Goal: Task Accomplishment & Management: Use online tool/utility

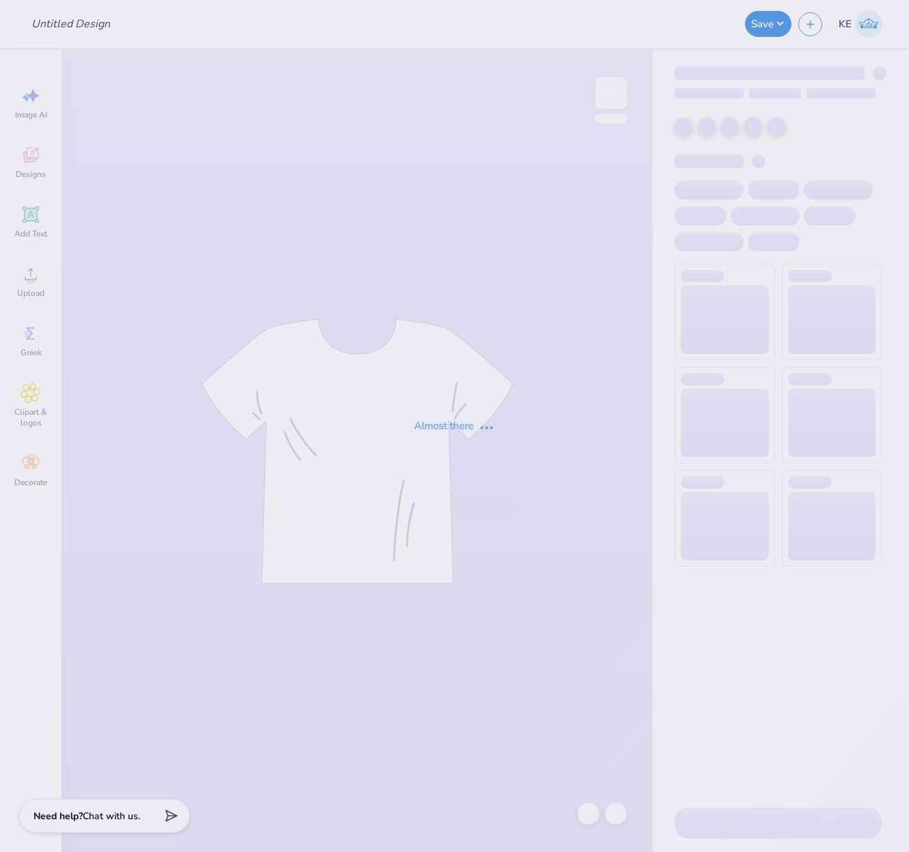
type input "Chanticleer classic"
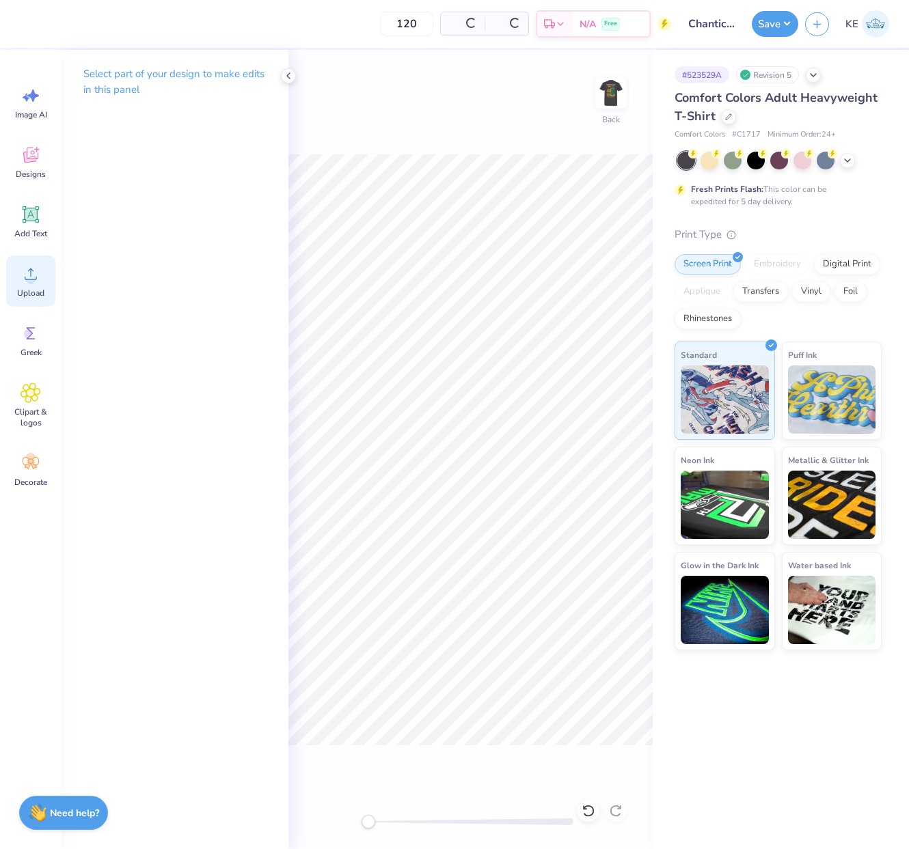
click at [28, 290] on span "Upload" at bounding box center [30, 293] width 27 height 11
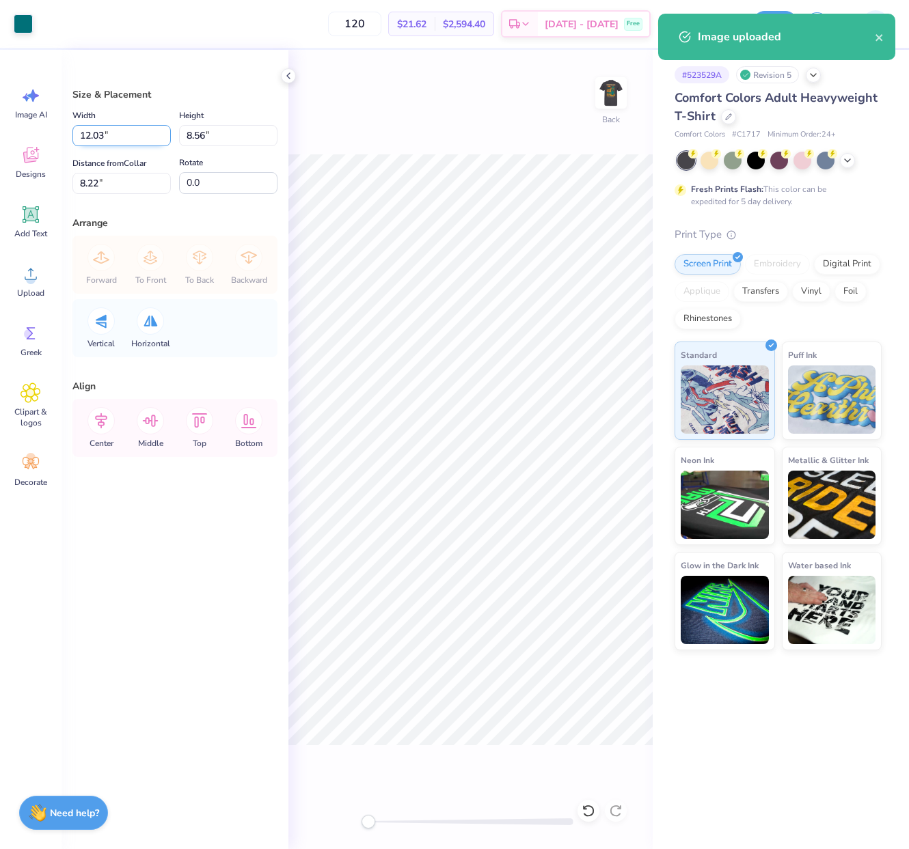
click at [98, 134] on input "12.03" at bounding box center [121, 135] width 98 height 21
type input "3.50"
type input "2.49"
type input "3"
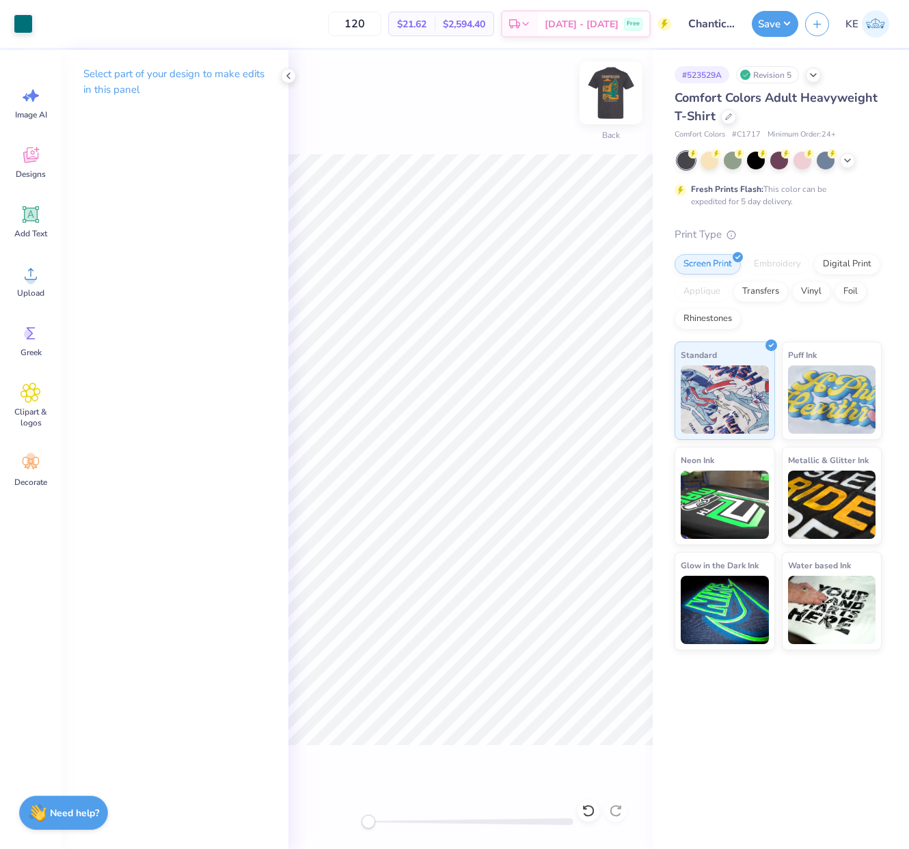
click at [599, 111] on div "Back" at bounding box center [610, 101] width 31 height 49
click at [15, 260] on div "Upload" at bounding box center [30, 281] width 49 height 51
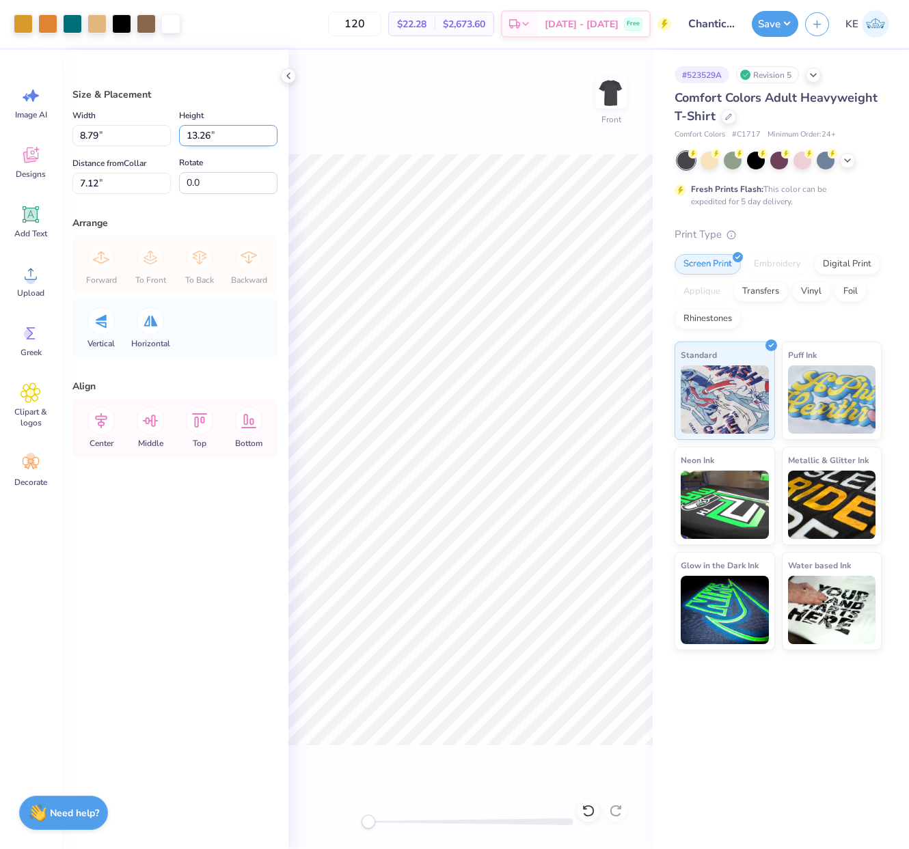
click at [202, 134] on input "13.26" at bounding box center [228, 135] width 98 height 21
type input "15"
type input "9.94"
type input "15.00"
click at [135, 181] on input "6.25" at bounding box center [121, 183] width 98 height 21
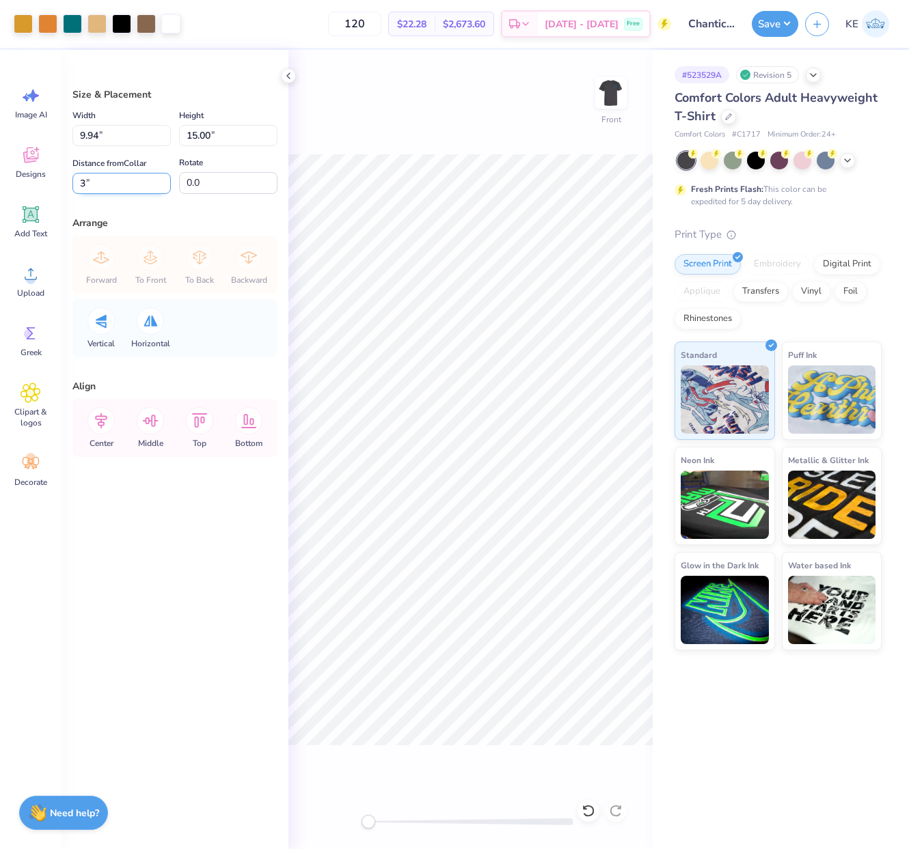
type input "3"
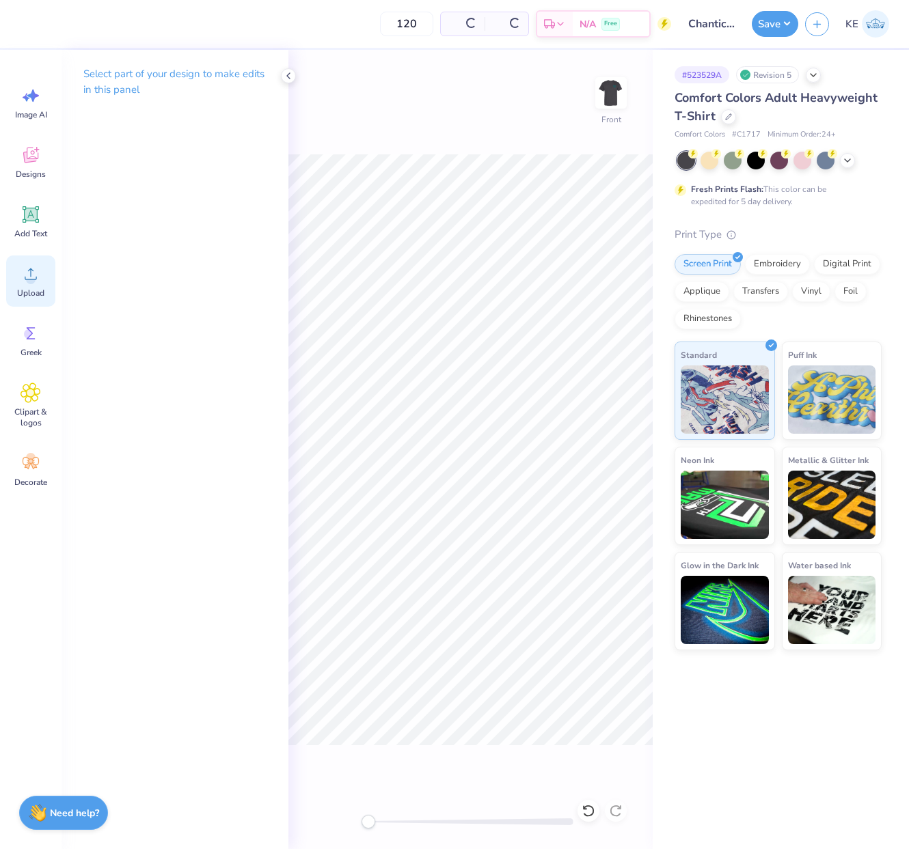
click at [16, 277] on div "Upload" at bounding box center [30, 281] width 49 height 51
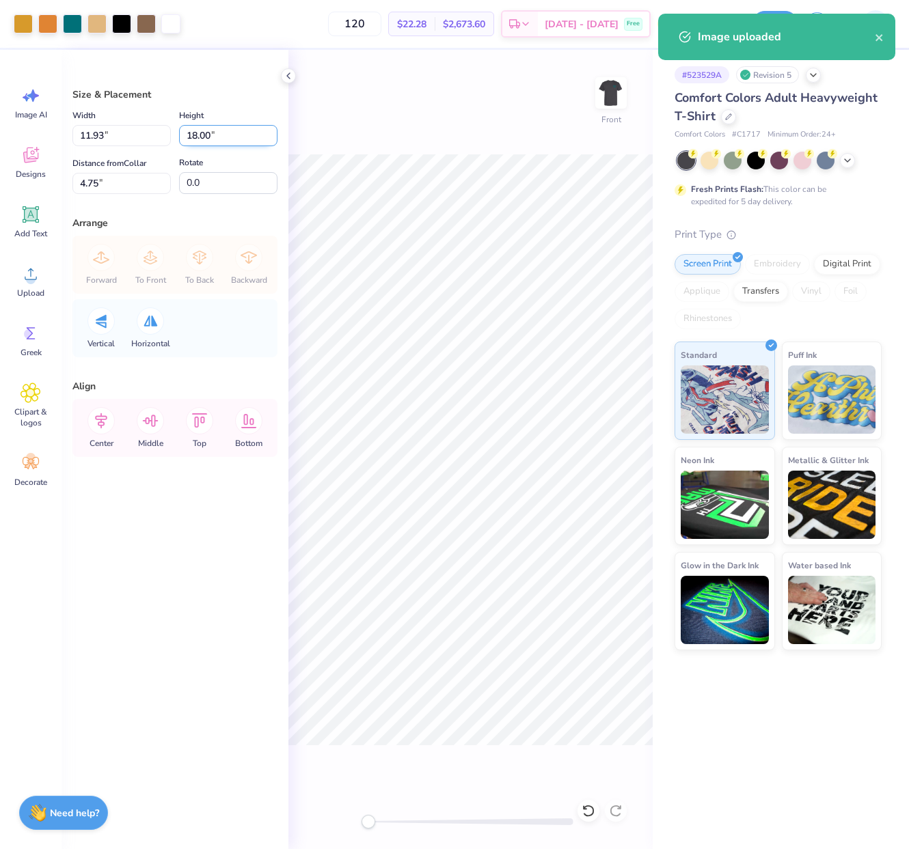
click at [210, 144] on input "18.00" at bounding box center [228, 135] width 98 height 21
type input "15"
type input "3"
type input "9.94"
type input "15.00"
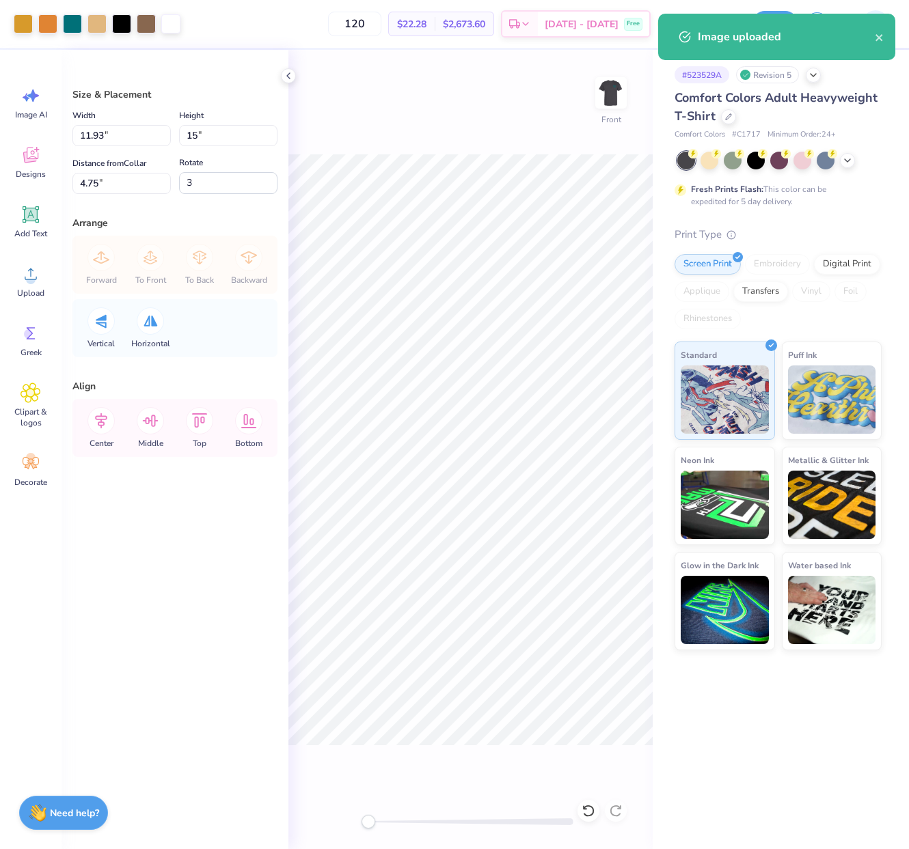
type input "6.25"
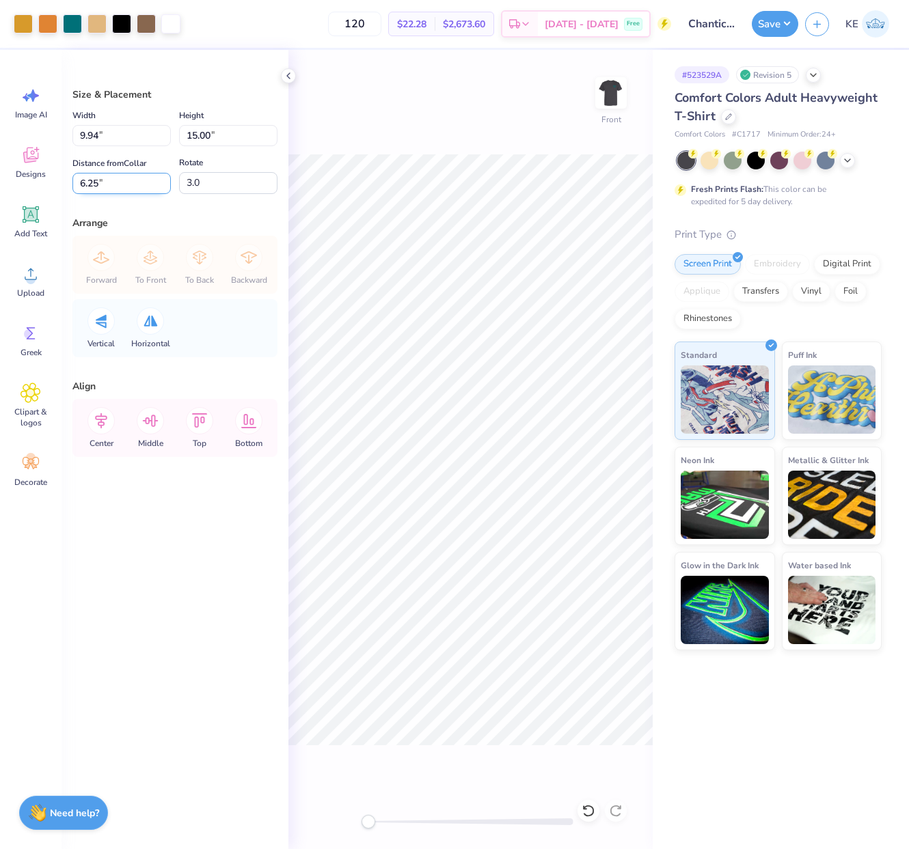
click at [109, 184] on input "6.25" at bounding box center [121, 183] width 98 height 21
click at [215, 182] on input "3.0" at bounding box center [228, 183] width 98 height 22
type input "0.0"
click at [109, 189] on input "6.25" at bounding box center [121, 183] width 98 height 21
type input "3"
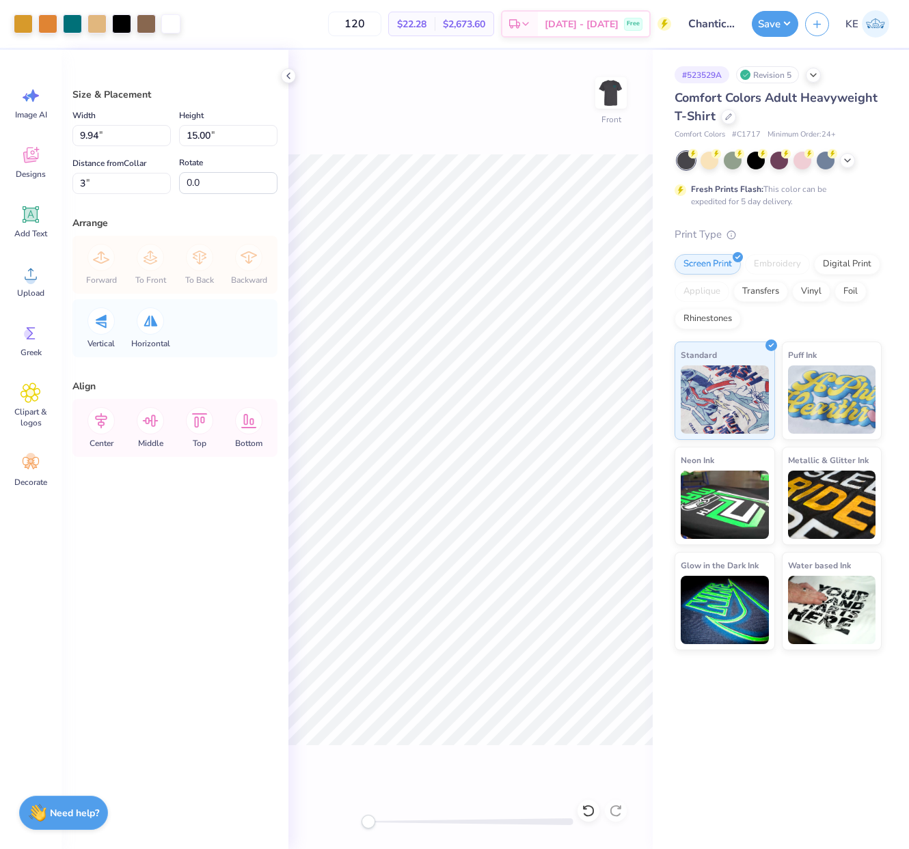
click at [510, 151] on div "Front" at bounding box center [470, 449] width 364 height 799
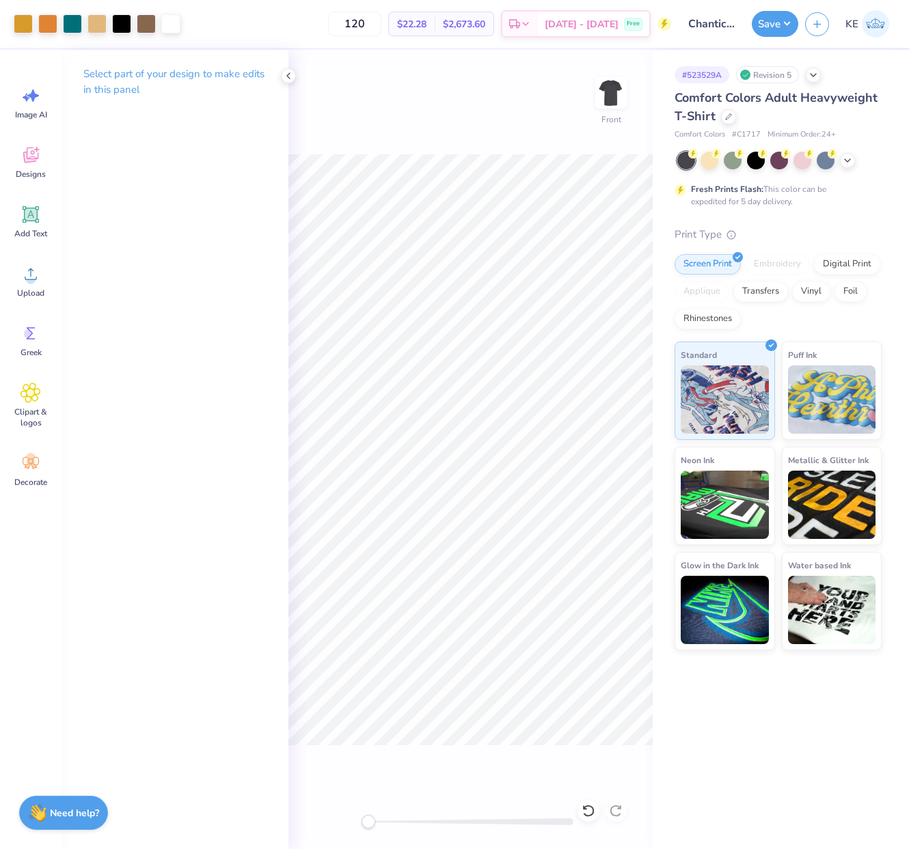
click at [564, 491] on div "Front" at bounding box center [470, 449] width 364 height 799
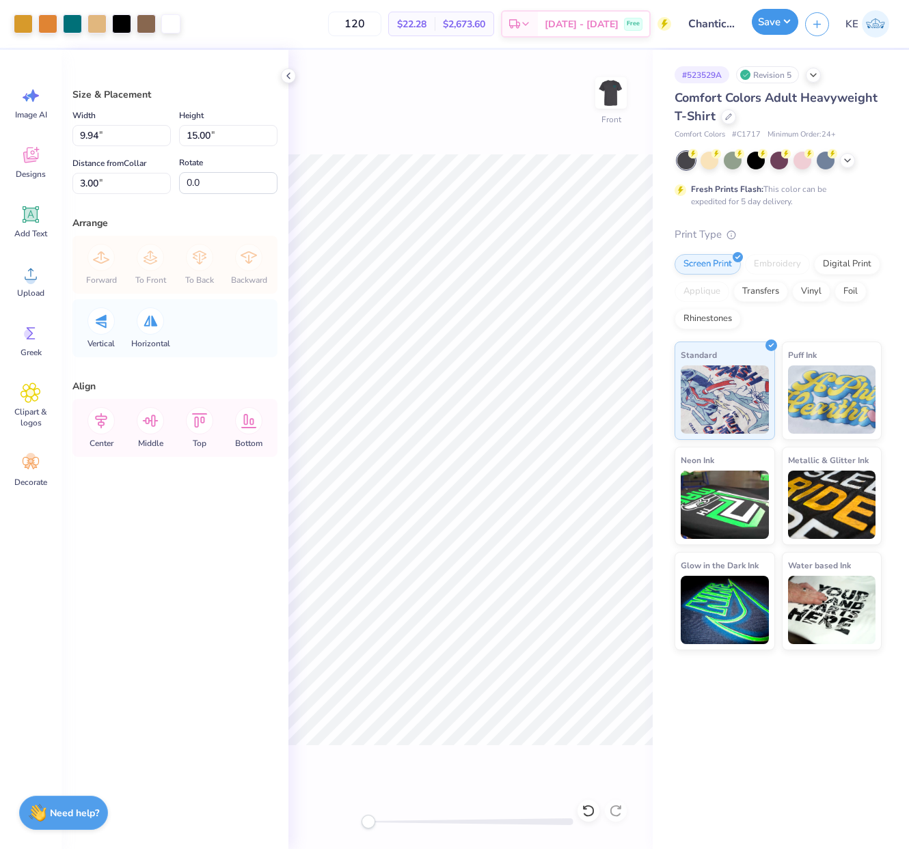
click at [781, 27] on button "Save" at bounding box center [774, 22] width 46 height 26
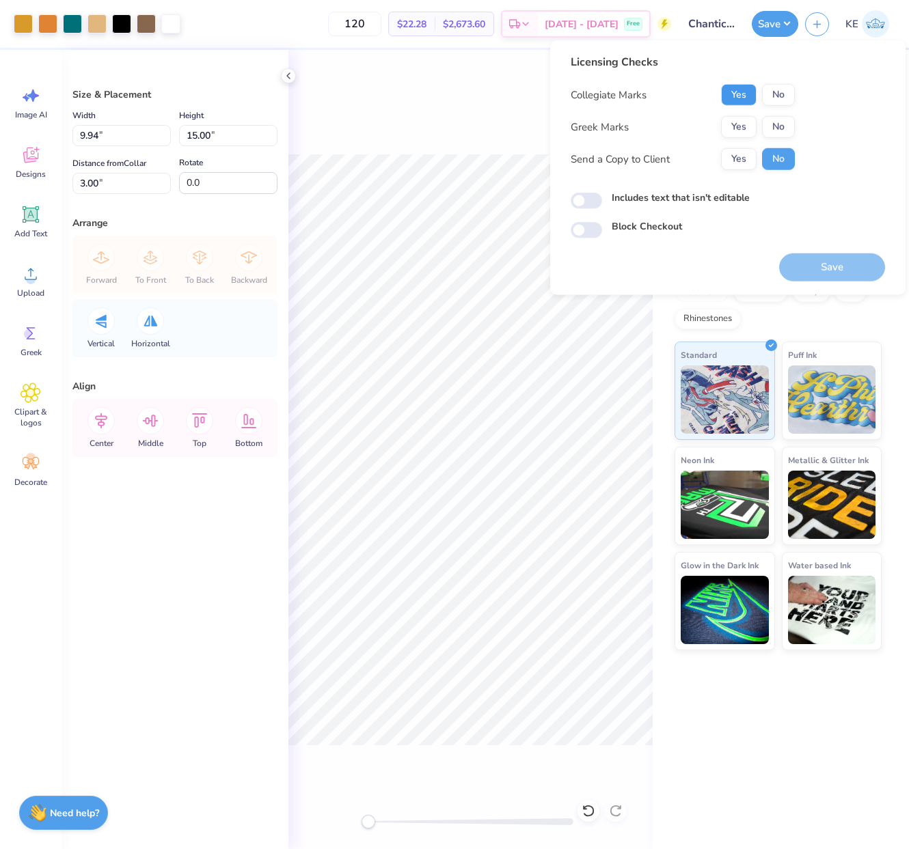
click at [733, 100] on button "Yes" at bounding box center [739, 95] width 36 height 22
click at [784, 132] on button "No" at bounding box center [778, 127] width 33 height 22
click at [847, 272] on button "Save" at bounding box center [832, 267] width 106 height 28
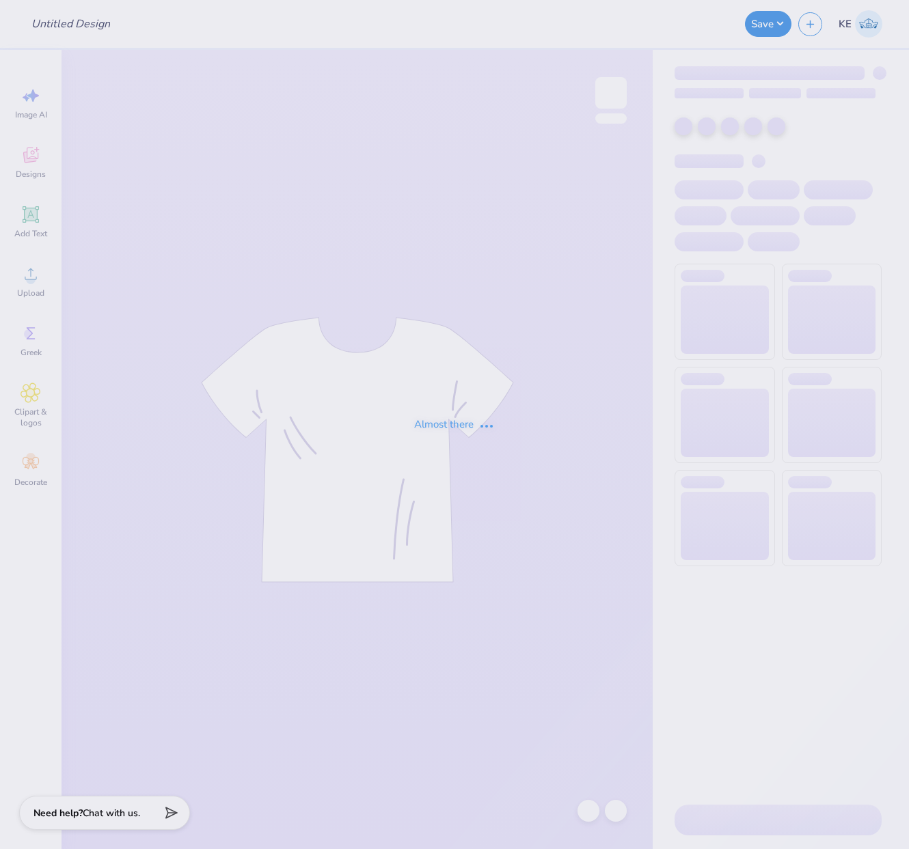
type input "[PERSON_NAME] [PERSON_NAME] : [GEOGRAPHIC_DATA]"
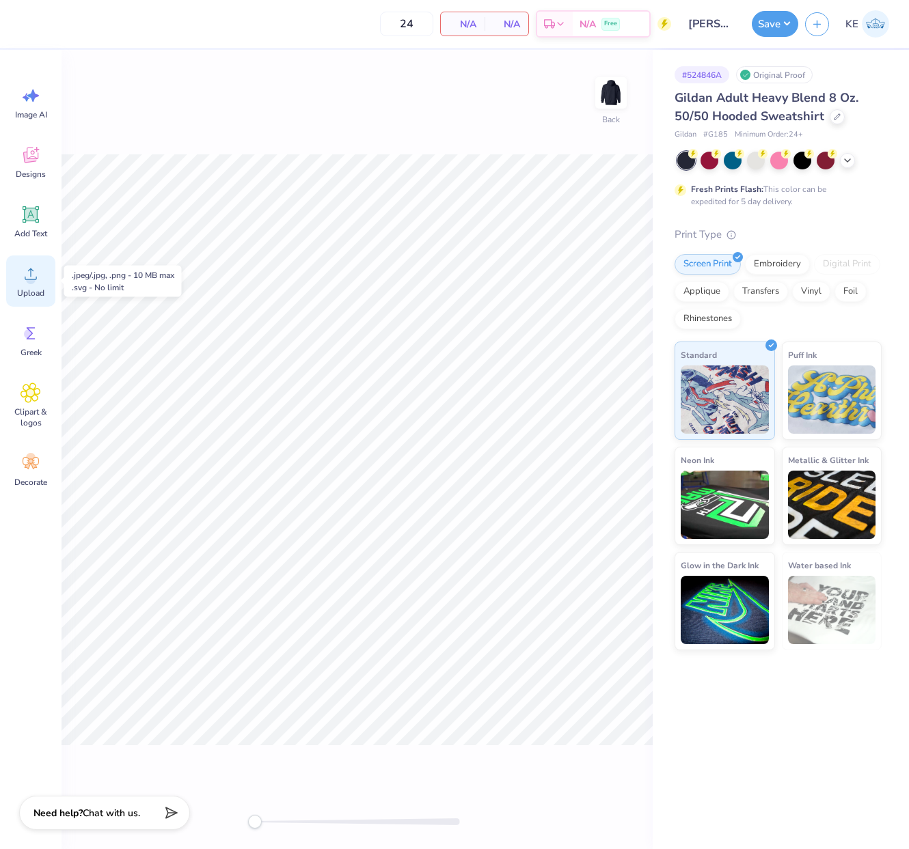
click at [33, 275] on circle at bounding box center [31, 280] width 10 height 10
click at [35, 280] on circle at bounding box center [31, 280] width 10 height 10
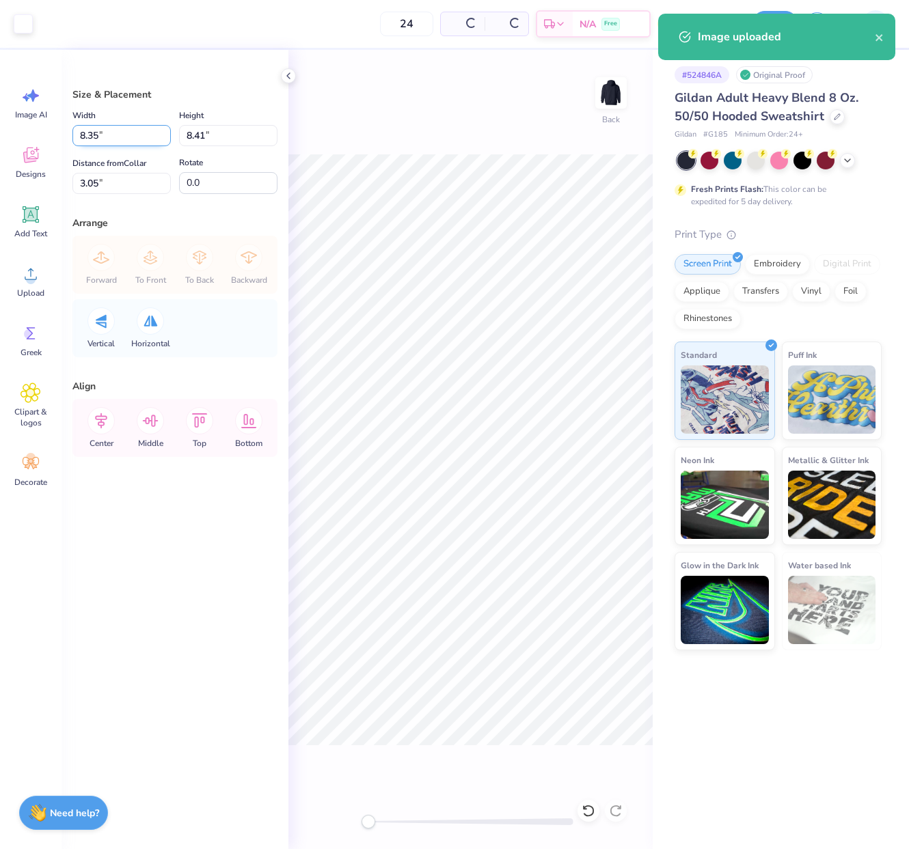
click at [94, 125] on input "8.35" at bounding box center [121, 135] width 98 height 21
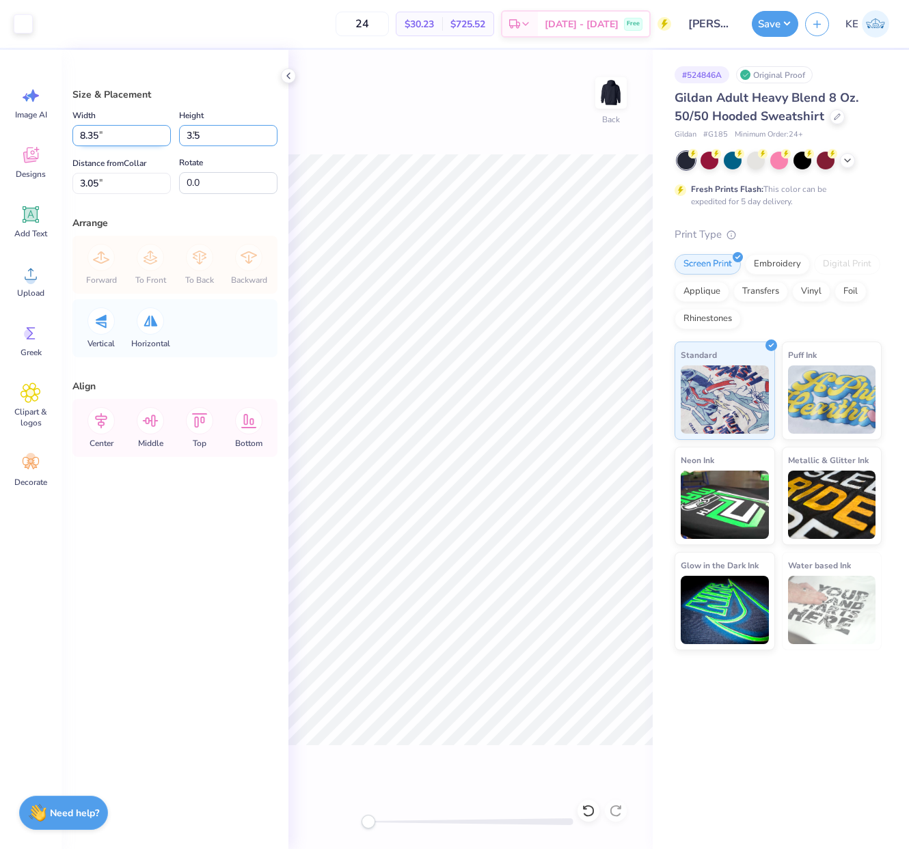
type input "3.5"
type input "3.48"
type input "3.50"
type input "3"
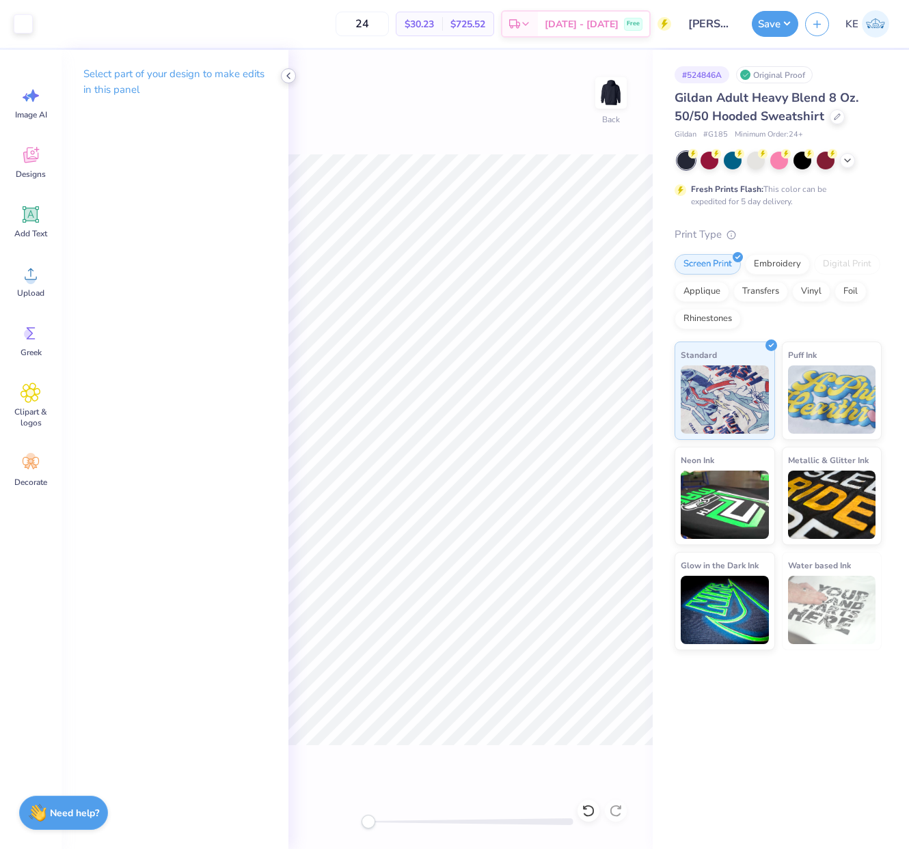
click at [288, 75] on icon at bounding box center [288, 75] width 11 height 11
click at [659, 598] on div "Art colors 24 $30.23 Per Item $725.52 Total Est. Delivery Oct 7 - 10 Free Desig…" at bounding box center [454, 424] width 909 height 849
click at [684, 514] on div "Art colors 24 $30.23 Per Item $725.52 Total Est. Delivery Oct 7 - 10 Free Desig…" at bounding box center [454, 424] width 909 height 849
click at [289, 82] on div at bounding box center [288, 75] width 15 height 15
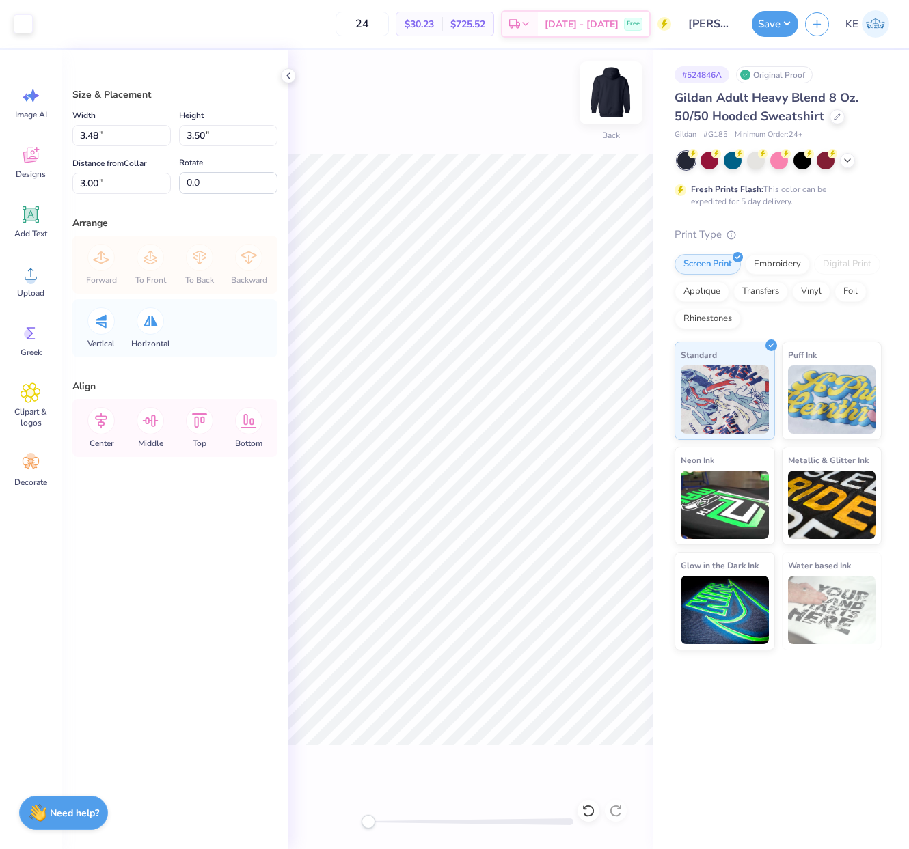
click at [599, 89] on img at bounding box center [610, 93] width 55 height 55
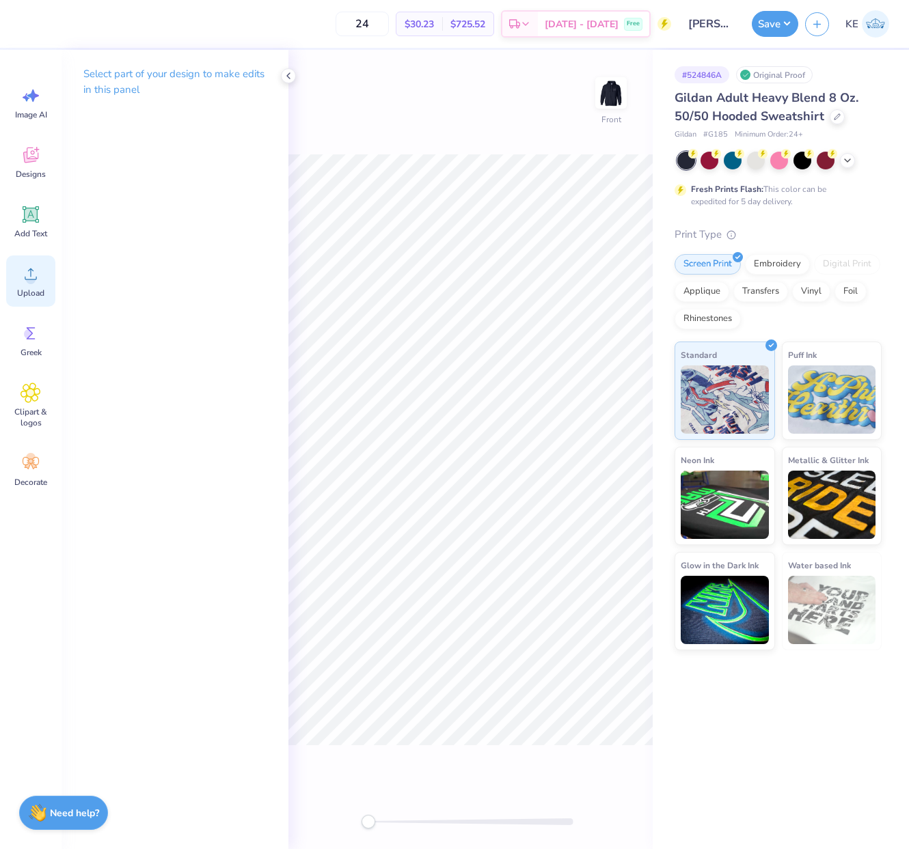
click at [23, 277] on icon at bounding box center [30, 274] width 20 height 20
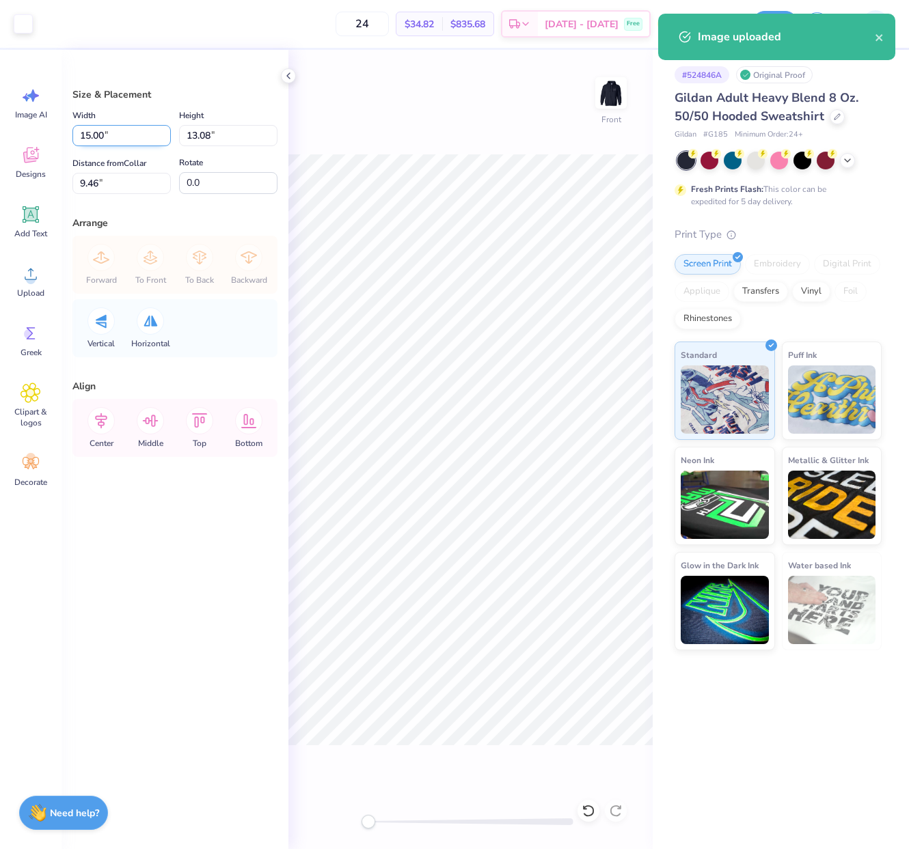
click at [140, 134] on input "15.00" at bounding box center [121, 135] width 98 height 21
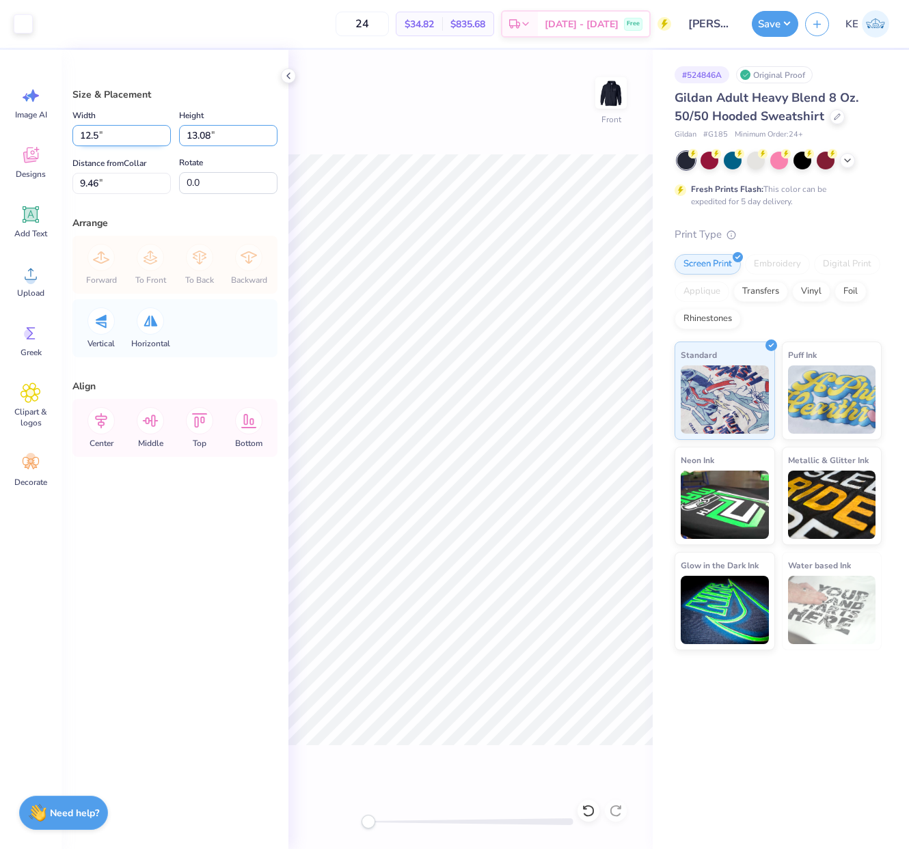
type input "12.50"
type input "10.90"
click at [103, 178] on input "10.55" at bounding box center [121, 183] width 98 height 21
drag, startPoint x: 69, startPoint y: 182, endPoint x: 85, endPoint y: 182, distance: 16.4
click at [73, 182] on div "Size & Placement Width 12.50 12.50 " Height 10.90 10.90 " Distance from Collar …" at bounding box center [174, 449] width 227 height 799
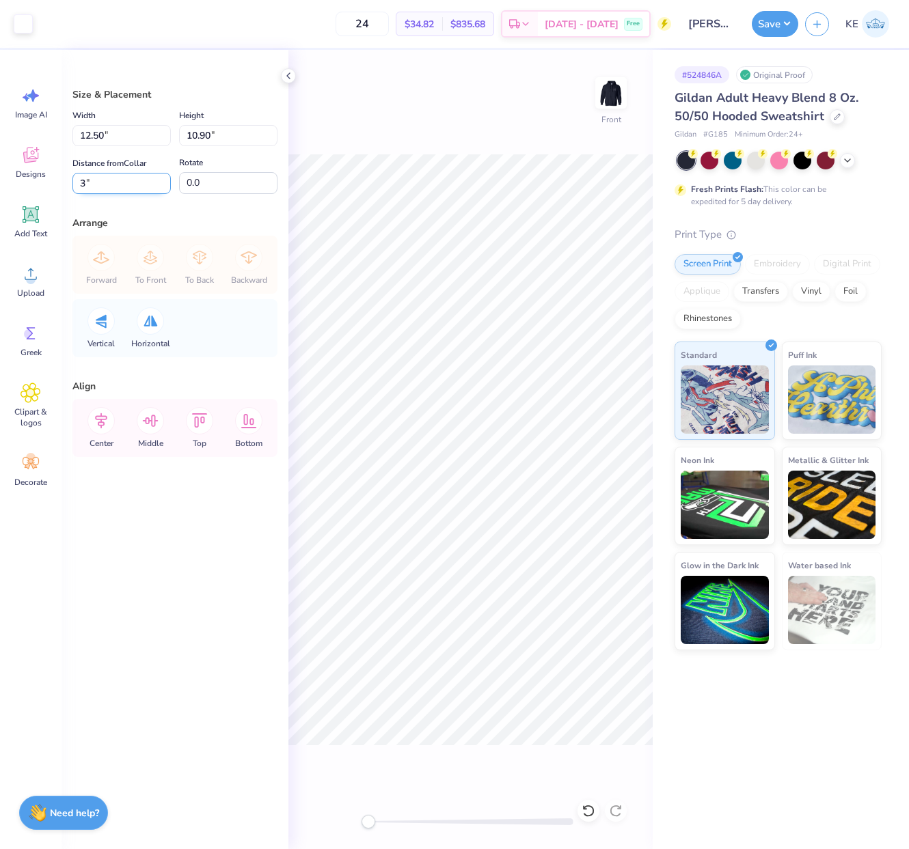
click at [89, 182] on input "3" at bounding box center [121, 183] width 98 height 21
type input "6"
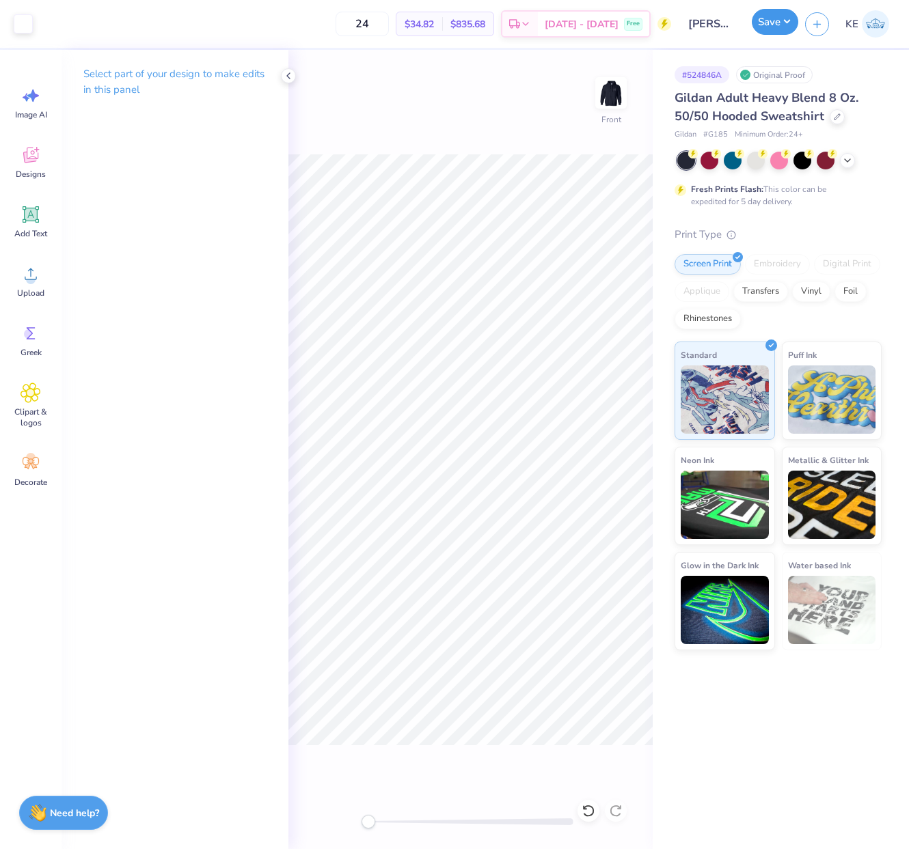
click at [790, 24] on button "Save" at bounding box center [774, 22] width 46 height 26
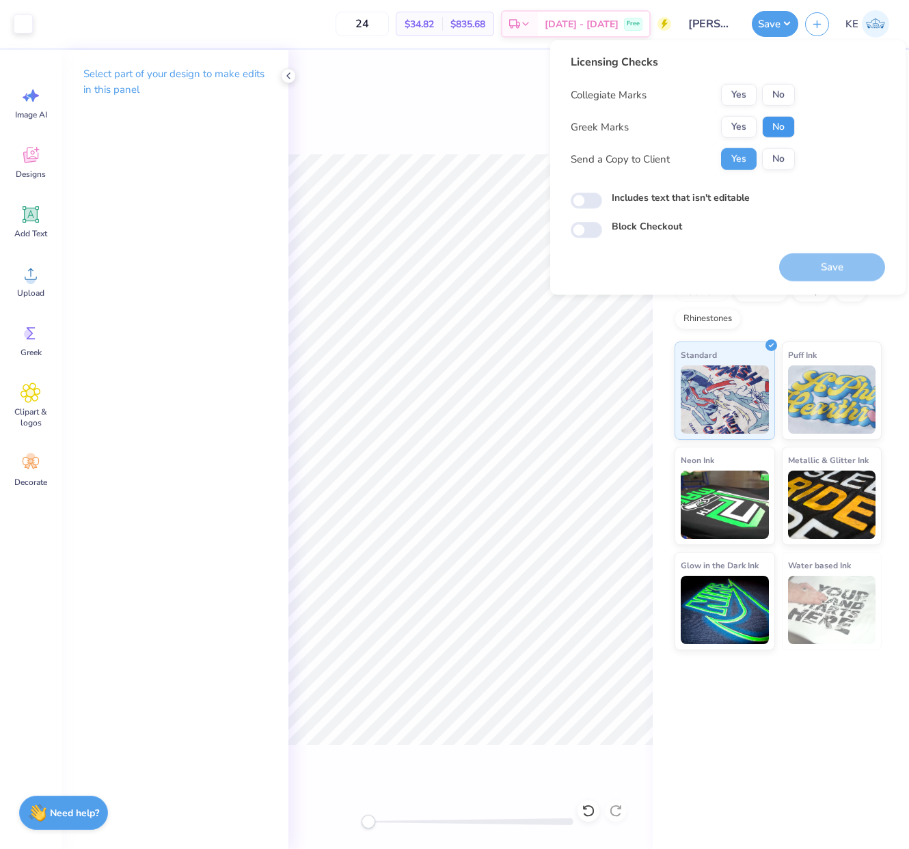
click at [783, 132] on button "No" at bounding box center [778, 127] width 33 height 22
click at [783, 100] on button "No" at bounding box center [778, 95] width 33 height 22
click at [831, 264] on button "Save" at bounding box center [832, 267] width 106 height 28
